Goal: Task Accomplishment & Management: Manage account settings

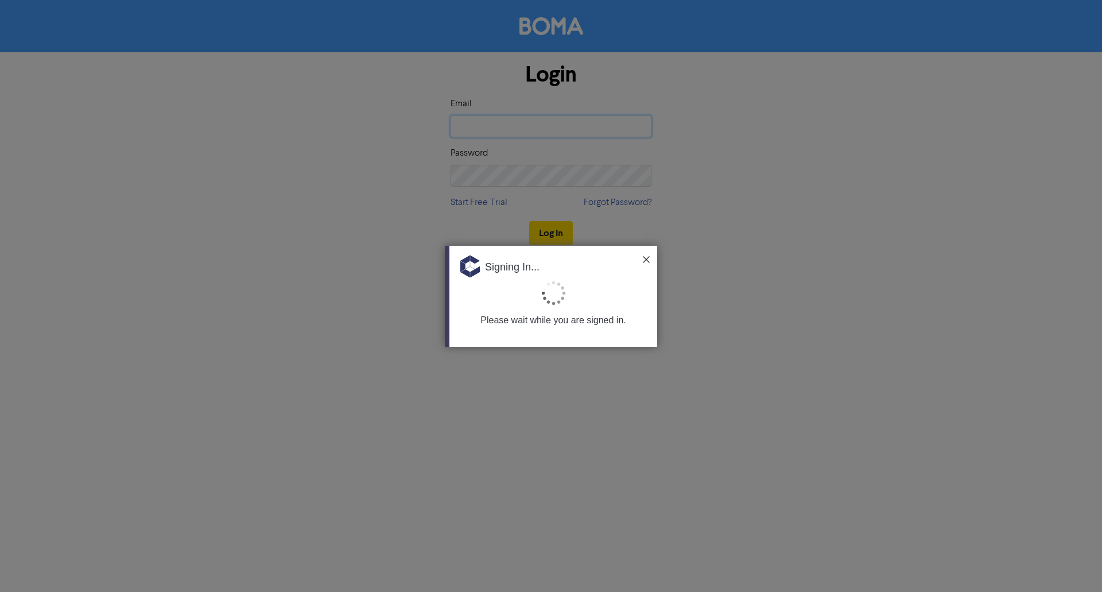
type input "[EMAIL_ADDRESS][DOMAIN_NAME]"
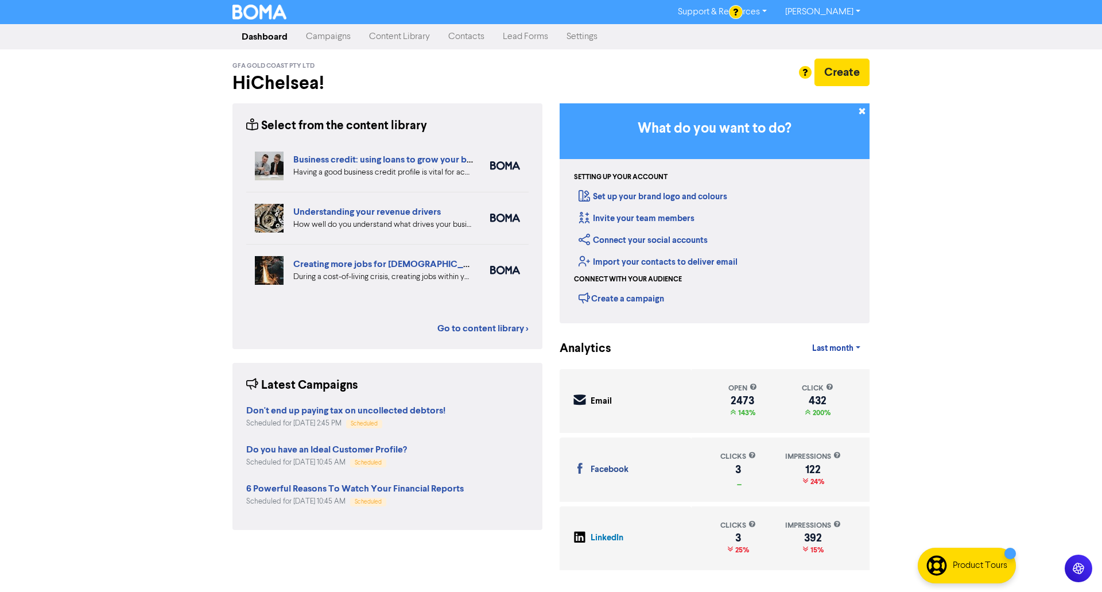
click at [853, 9] on link "[PERSON_NAME]" at bounding box center [823, 12] width 94 height 18
click at [338, 35] on link "Campaigns" at bounding box center [328, 36] width 63 height 23
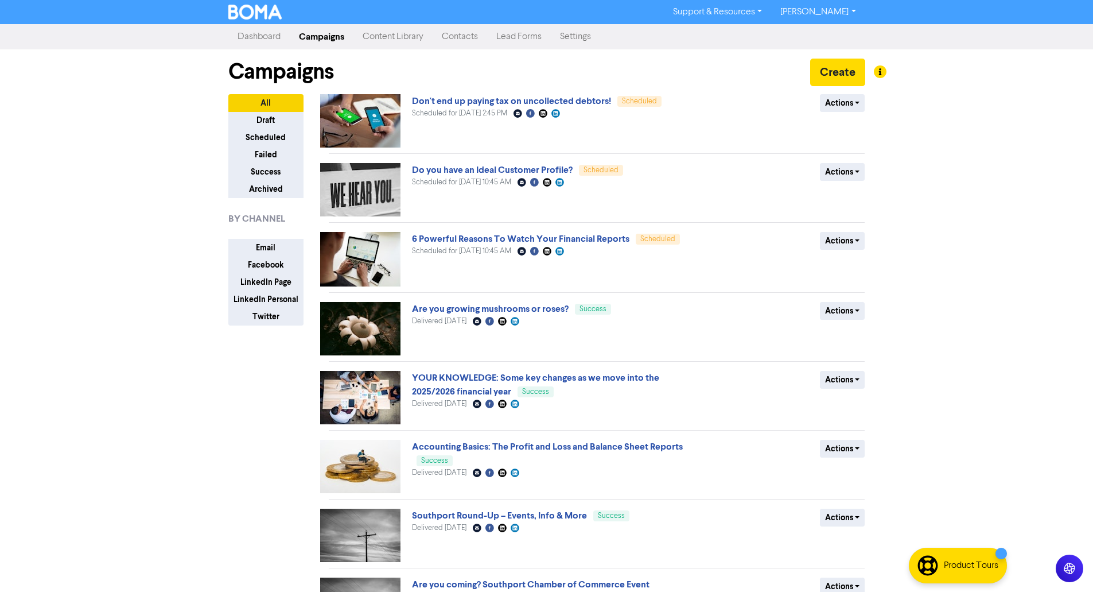
click at [262, 41] on link "Dashboard" at bounding box center [258, 36] width 61 height 23
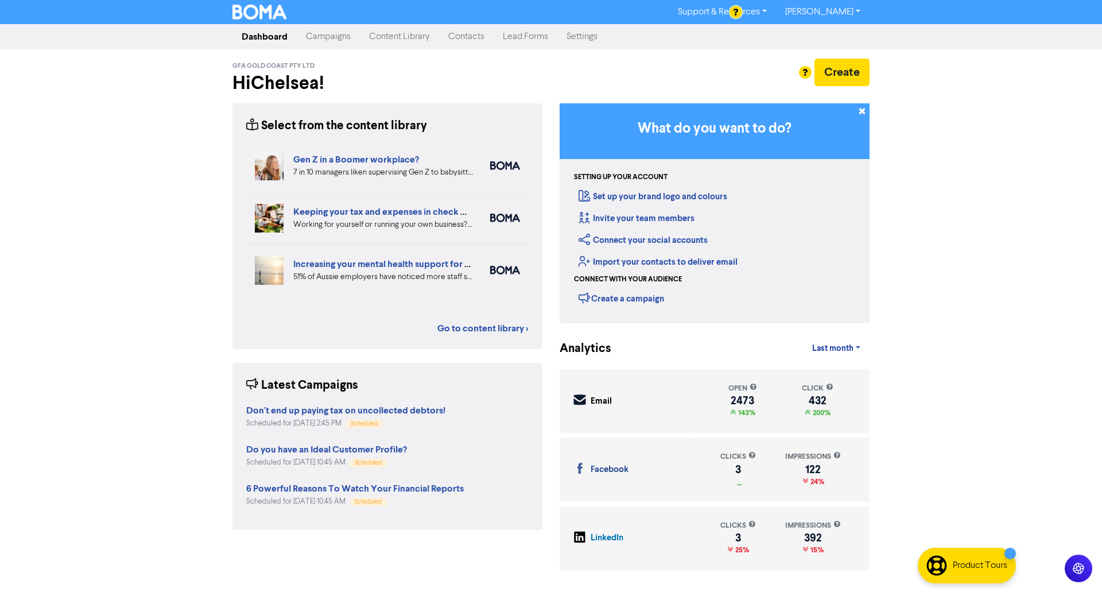
click at [950, 292] on div "Support & Resources Video Tutorials FAQ & Guides Marketing Education [PERSON_NA…" at bounding box center [551, 296] width 1102 height 592
click at [463, 35] on link "Contacts" at bounding box center [466, 36] width 55 height 23
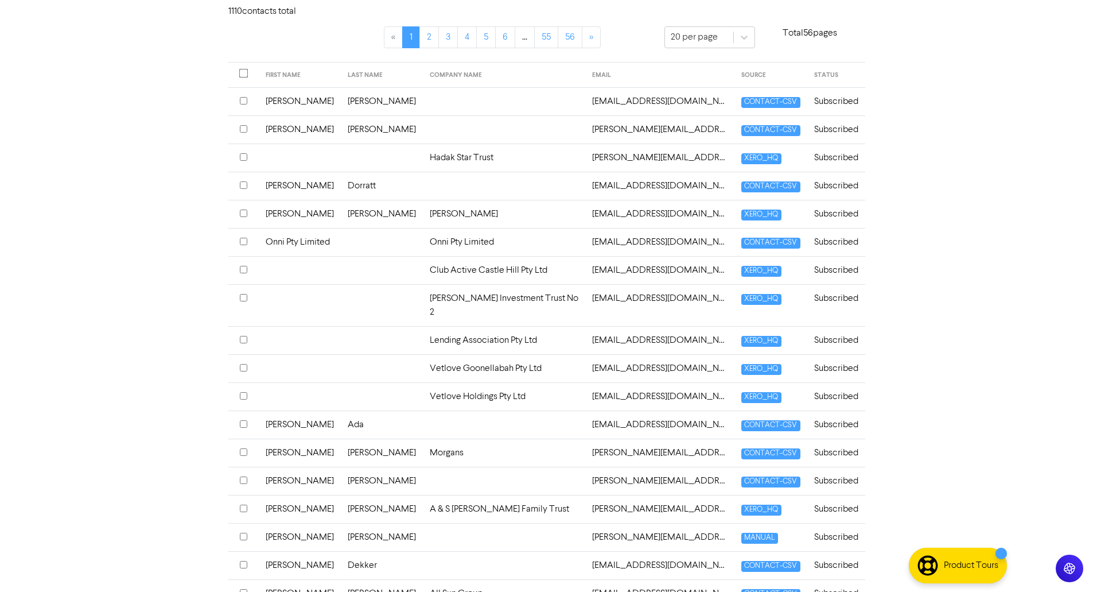
scroll to position [336, 0]
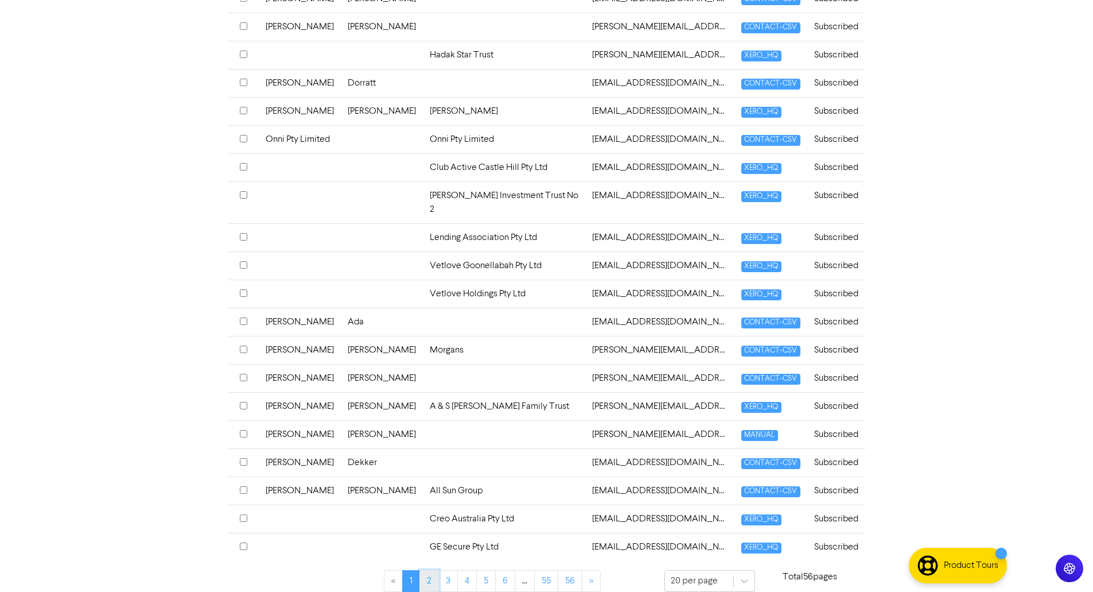
click at [433, 574] on link "2" at bounding box center [429, 581] width 20 height 22
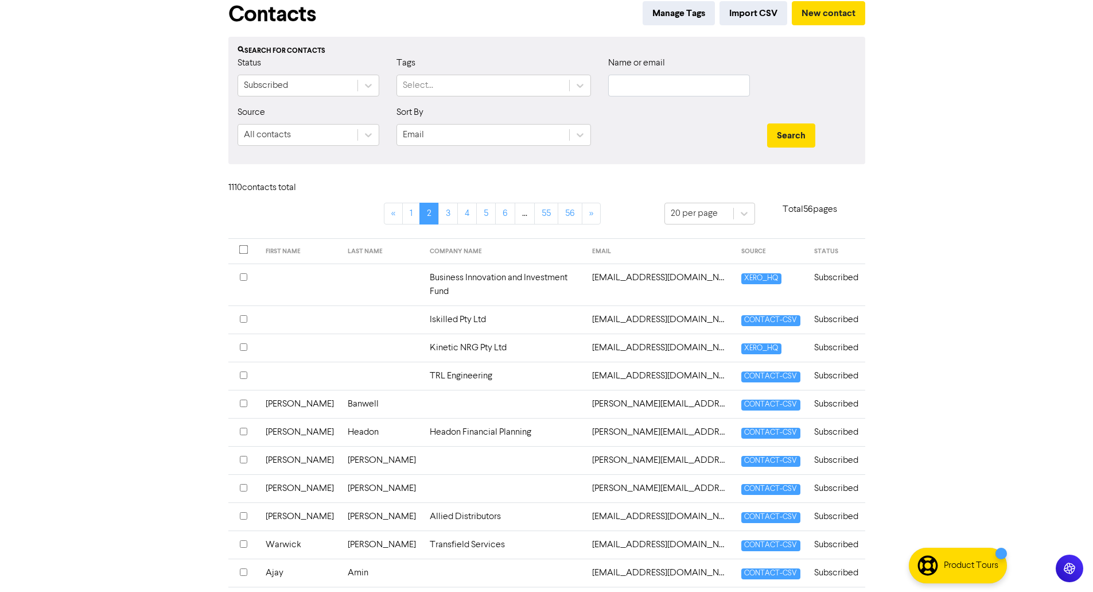
scroll to position [0, 0]
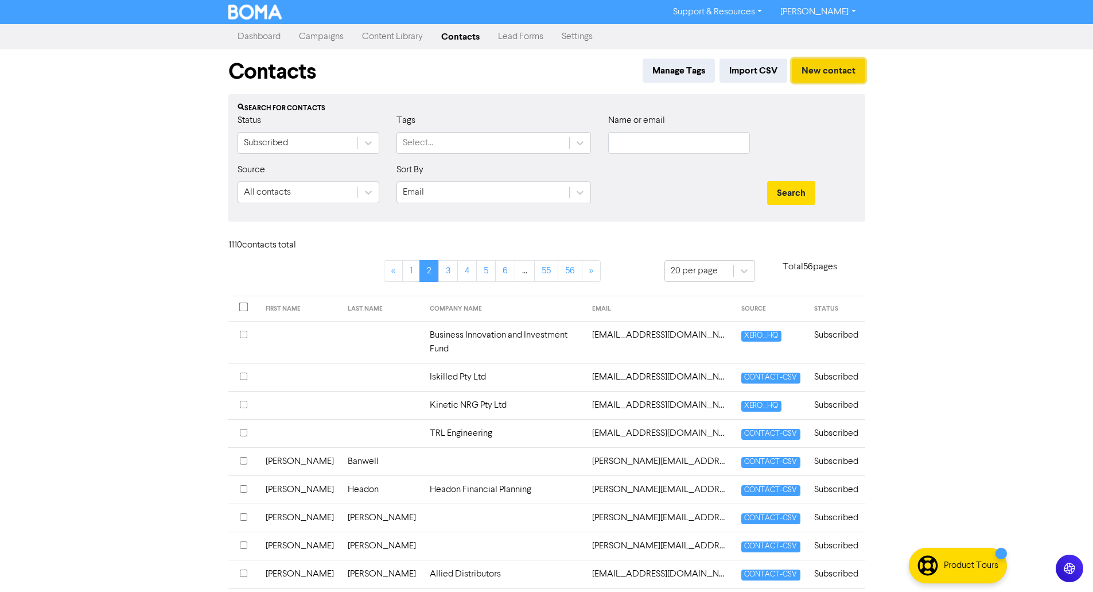
click at [809, 66] on button "New contact" at bounding box center [828, 71] width 73 height 24
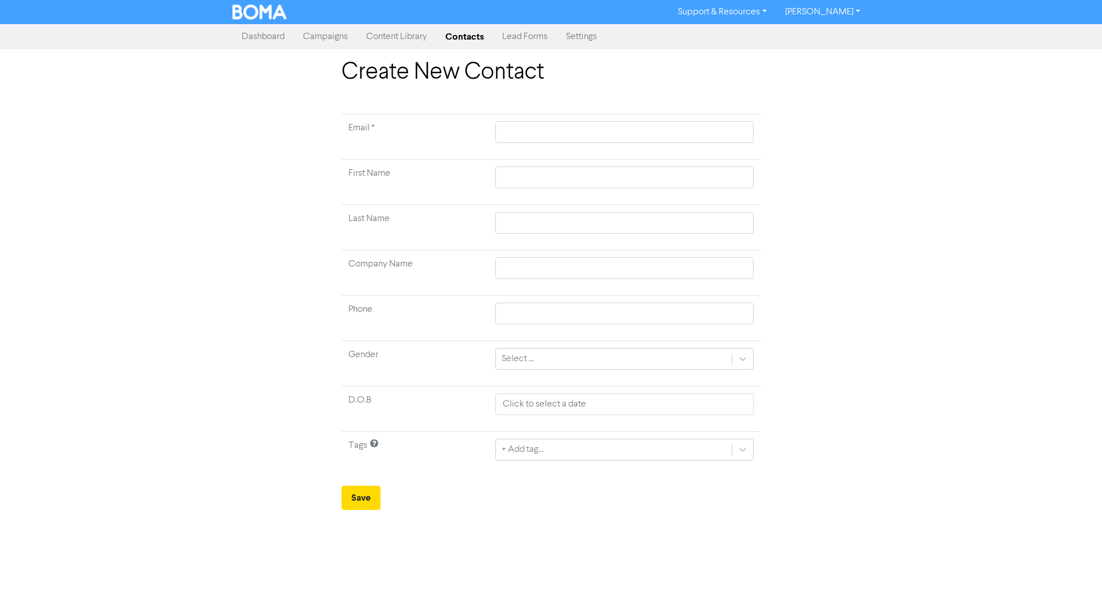
click at [461, 35] on link "Contacts" at bounding box center [464, 36] width 57 height 23
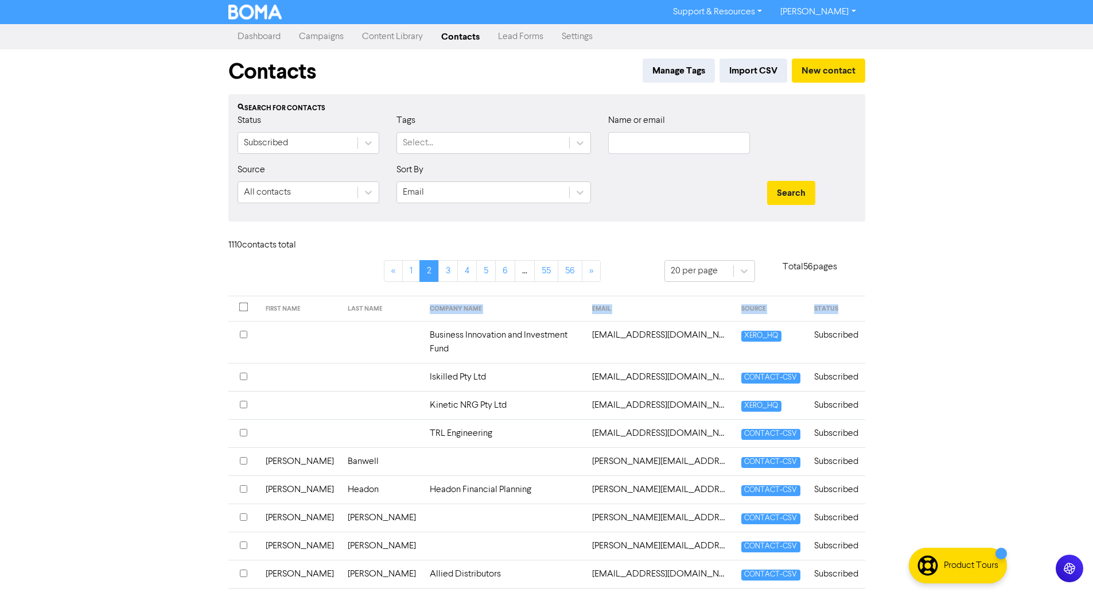
drag, startPoint x: 373, startPoint y: 302, endPoint x: 841, endPoint y: 312, distance: 467.8
click at [841, 312] on tr "FIRST NAME LAST NAME COMPANY NAME EMAIL SOURCE STATUS" at bounding box center [546, 308] width 637 height 25
click at [875, 306] on div "Support & Resources Video Tutorials FAQ & Guides Marketing Education [PERSON_NA…" at bounding box center [546, 296] width 1093 height 592
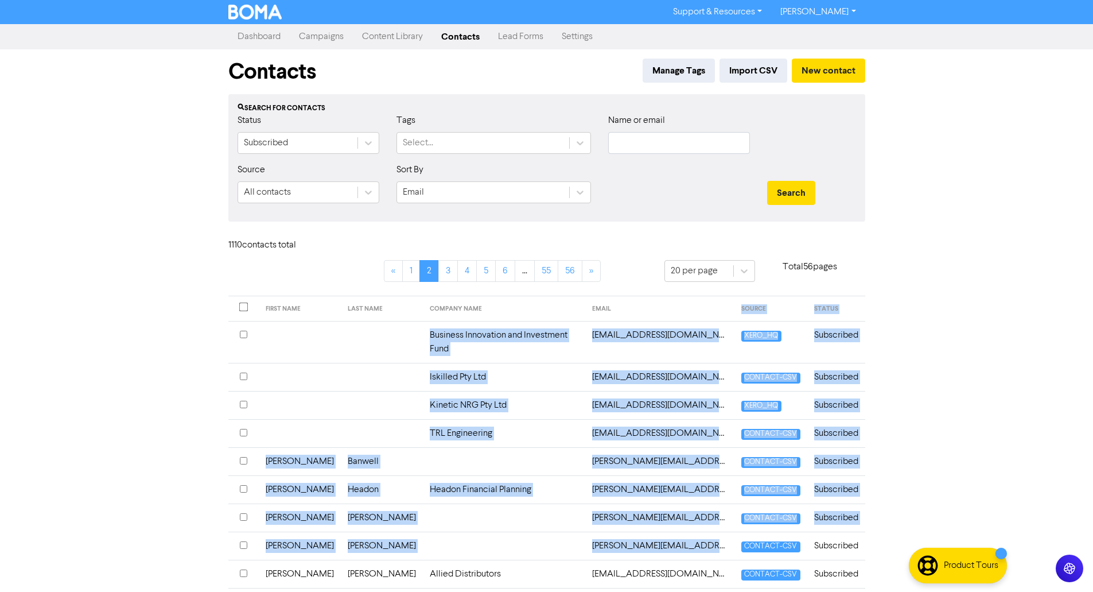
drag, startPoint x: 722, startPoint y: 304, endPoint x: 788, endPoint y: 520, distance: 226.9
click at [787, 520] on table "FIRST NAME LAST NAME COMPANY NAME EMAIL SOURCE STATUS Business Innovation and I…" at bounding box center [546, 603] width 637 height 615
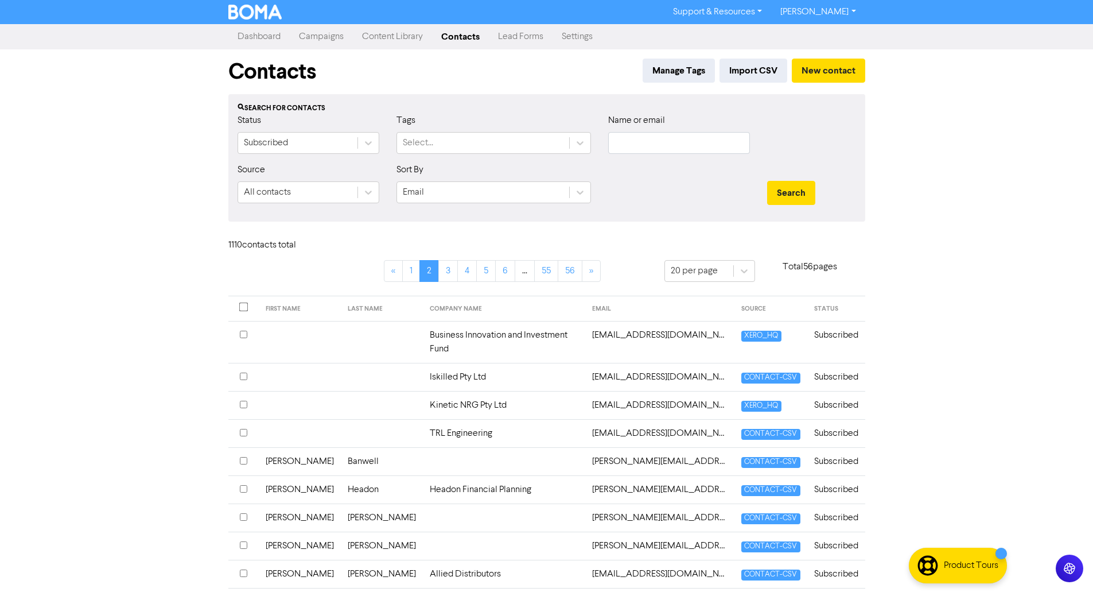
click at [942, 349] on div "Support & Resources Video Tutorials FAQ & Guides Marketing Education [PERSON_NA…" at bounding box center [546, 296] width 1093 height 592
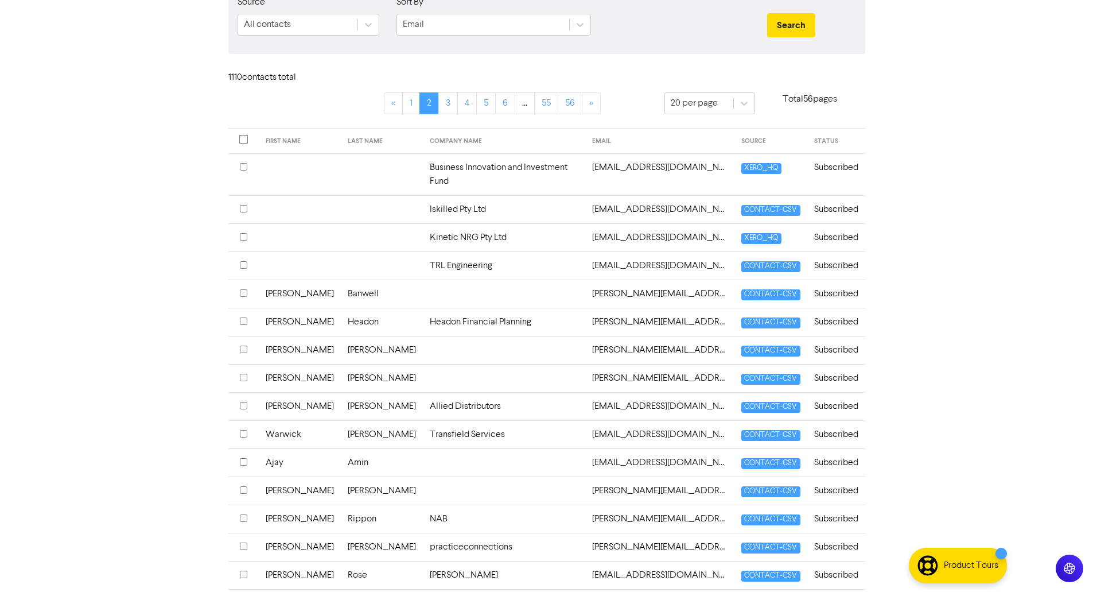
scroll to position [172, 0]
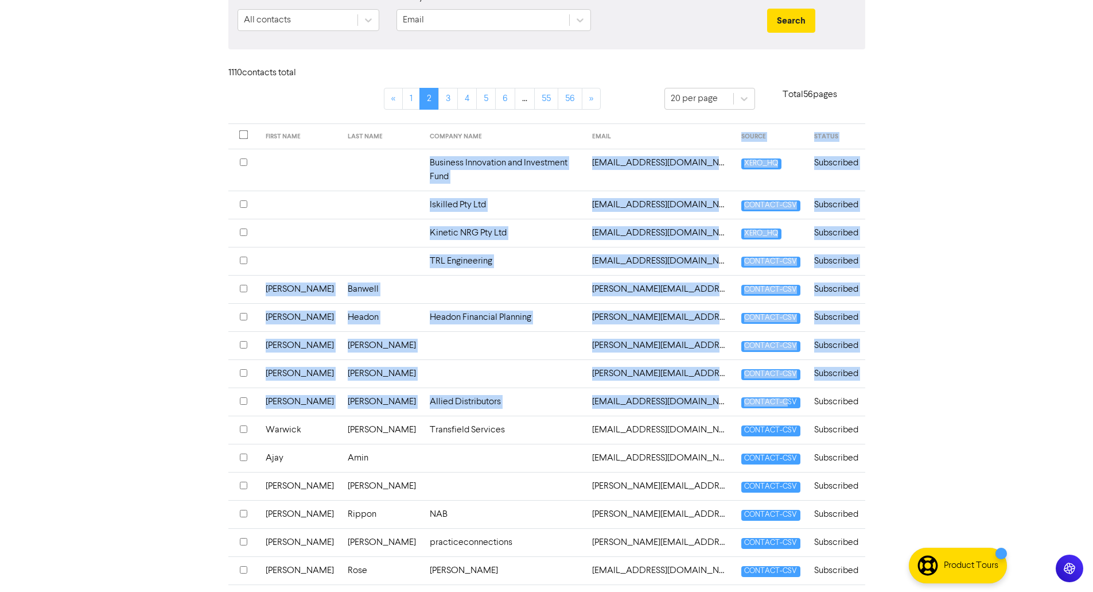
drag, startPoint x: 725, startPoint y: 130, endPoint x: 779, endPoint y: 387, distance: 262.0
click at [779, 387] on table "FIRST NAME LAST NAME COMPANY NAME EMAIL SOURCE STATUS Business Innovation and I…" at bounding box center [546, 430] width 637 height 615
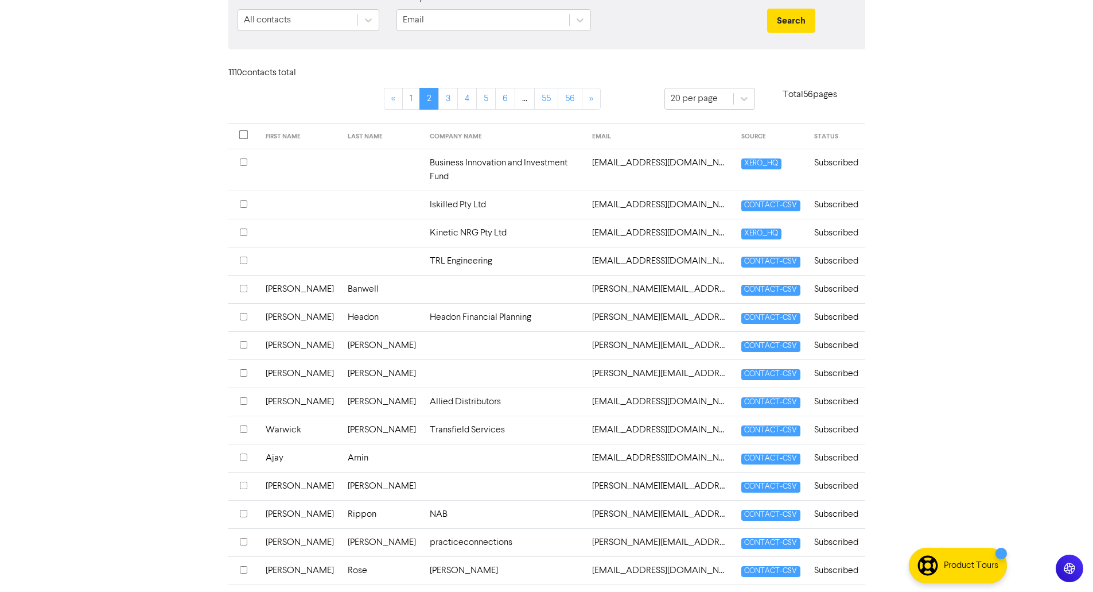
click at [946, 206] on div "Support & Resources Video Tutorials FAQ & Guides Marketing Education [PERSON_NA…" at bounding box center [546, 124] width 1093 height 592
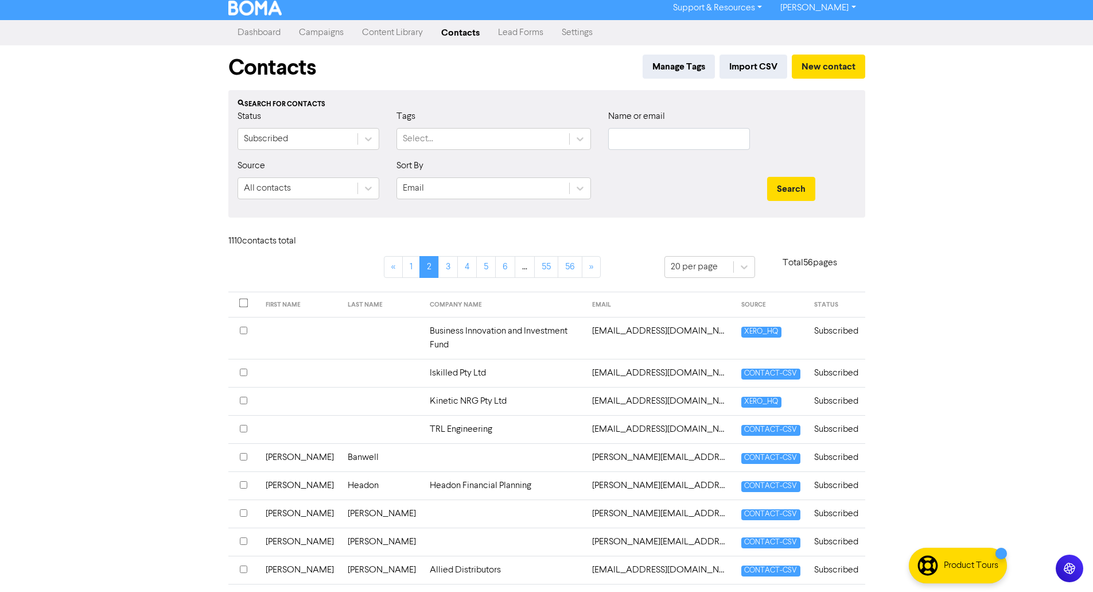
scroll to position [0, 0]
